Goal: Transaction & Acquisition: Purchase product/service

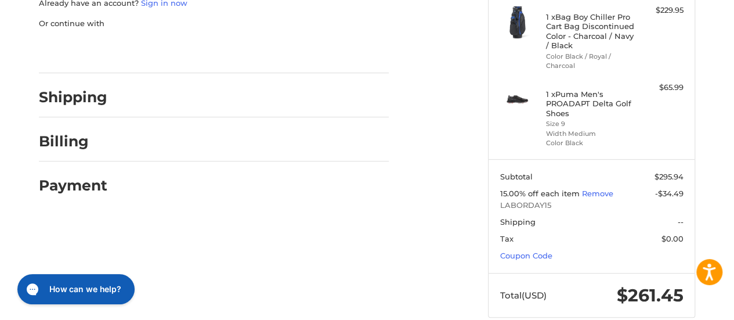
scroll to position [204, 0]
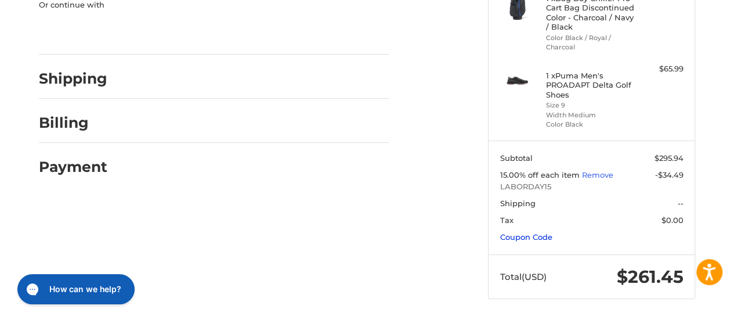
click at [536, 236] on link "Coupon Code" at bounding box center [526, 236] width 52 height 9
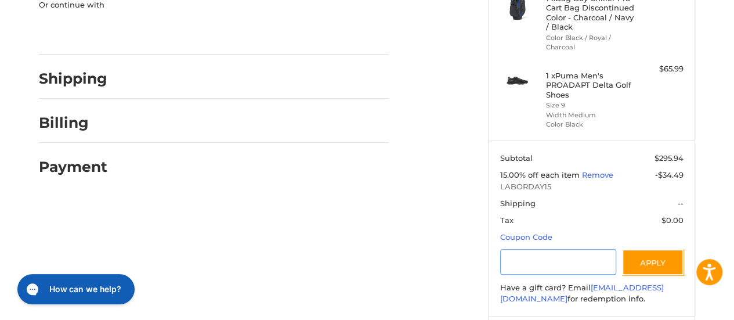
click at [527, 258] on input "Gift Certificate or Coupon Code" at bounding box center [558, 262] width 117 height 26
type input "**********"
click at [639, 264] on button "Apply" at bounding box center [653, 262] width 62 height 26
click at [641, 265] on button "Apply" at bounding box center [653, 262] width 62 height 26
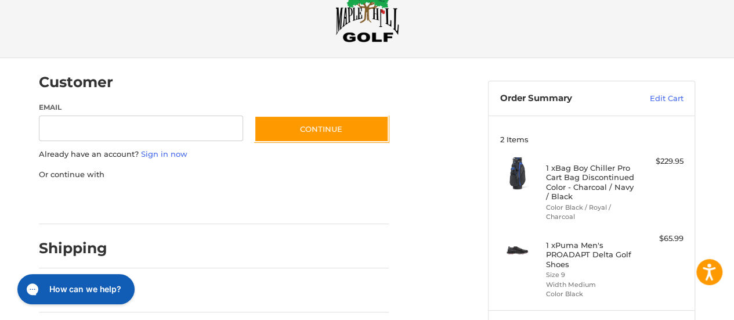
scroll to position [0, 0]
